Goal: Find specific page/section: Find specific page/section

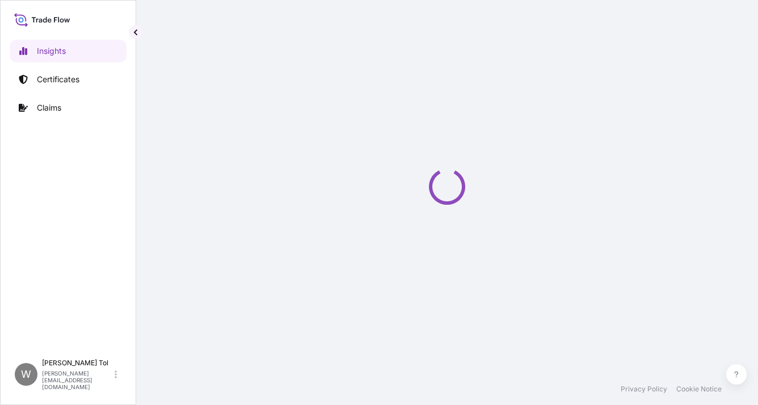
select select "2025"
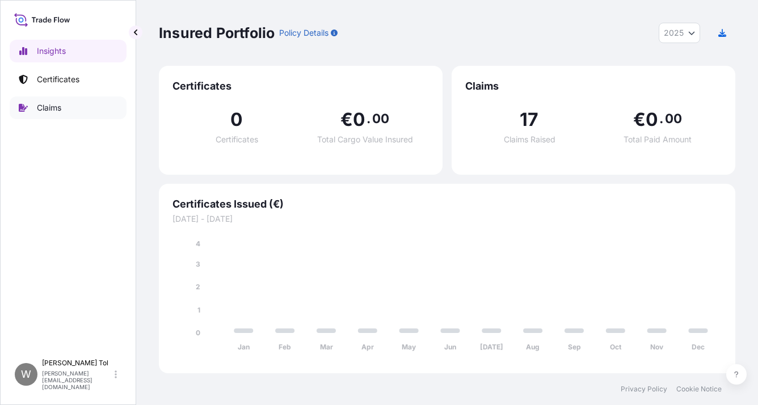
click at [61, 109] on p "Claims" at bounding box center [49, 107] width 24 height 11
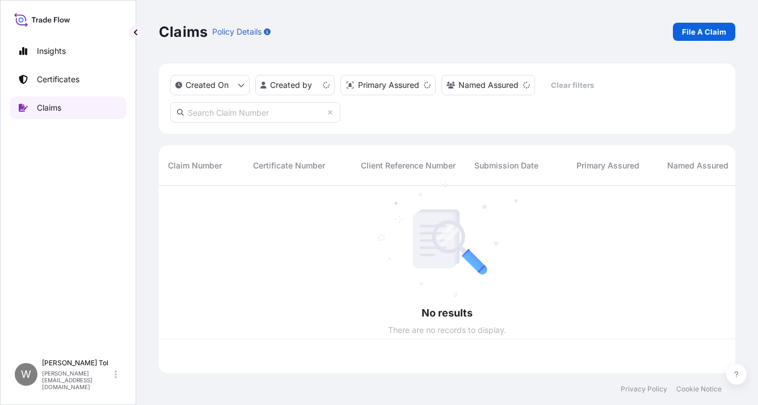
scroll to position [185, 567]
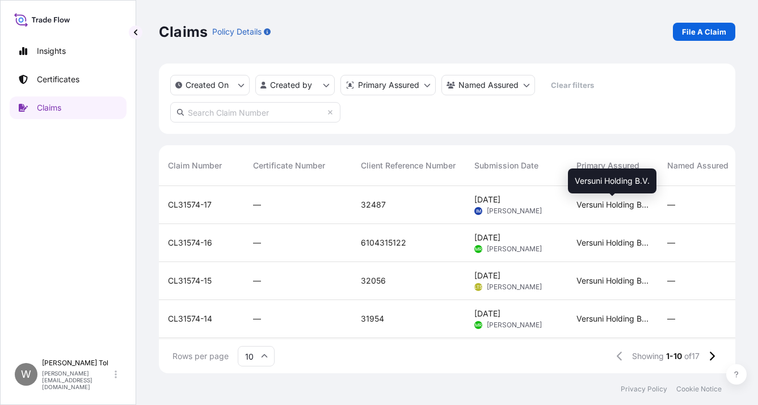
click at [620, 208] on span "Versuni Holding B.V." at bounding box center [612, 204] width 73 height 11
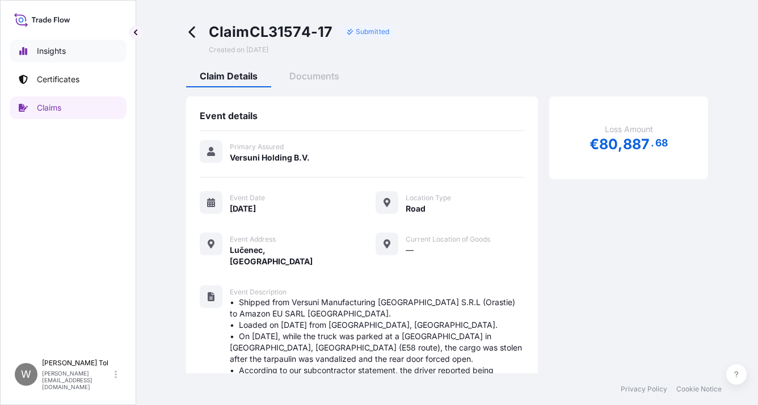
click at [52, 52] on p "Insights" at bounding box center [51, 50] width 29 height 11
select select "2025"
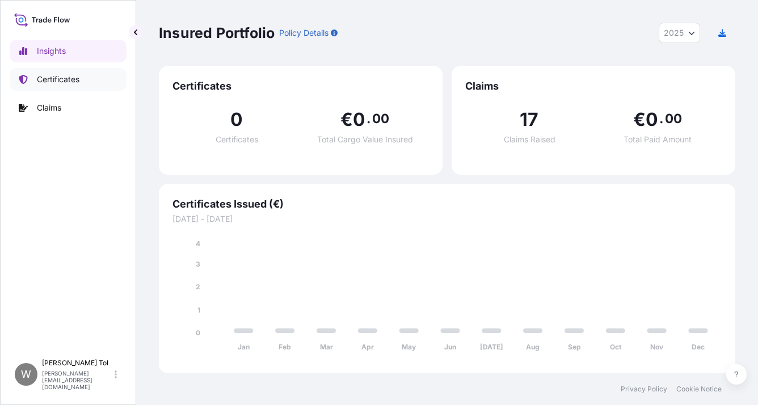
click at [79, 85] on link "Certificates" at bounding box center [68, 79] width 117 height 23
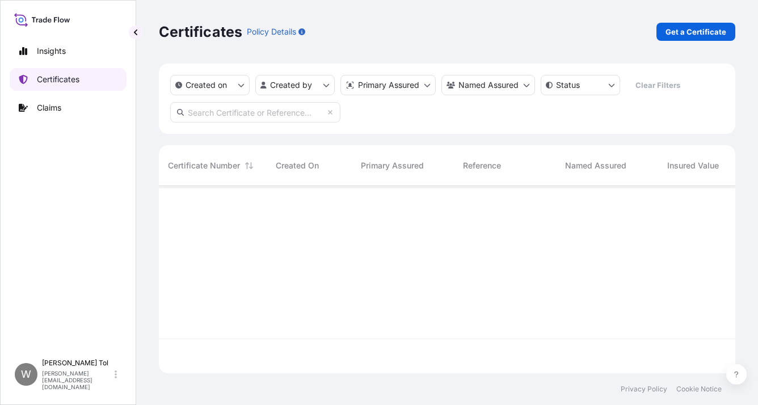
scroll to position [219, 567]
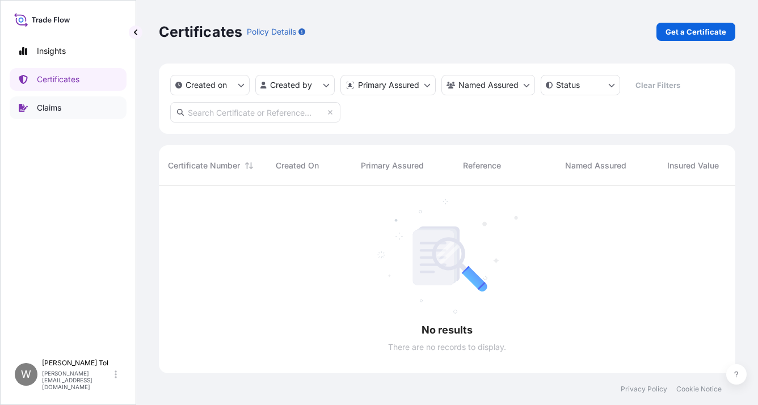
click at [61, 113] on p "Claims" at bounding box center [49, 107] width 24 height 11
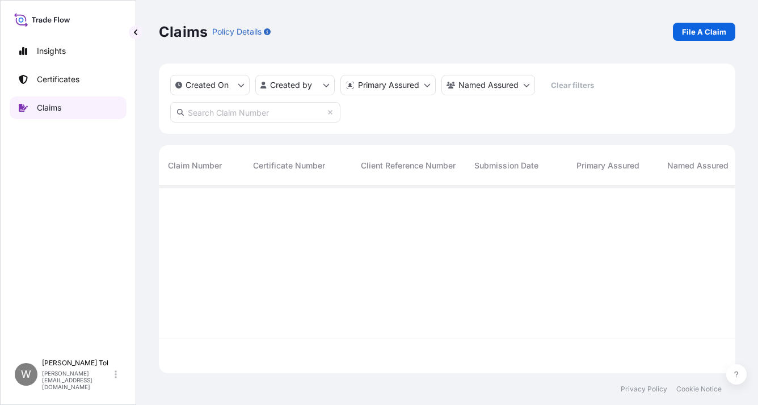
scroll to position [185, 567]
